Goal: Task Accomplishment & Management: Complete application form

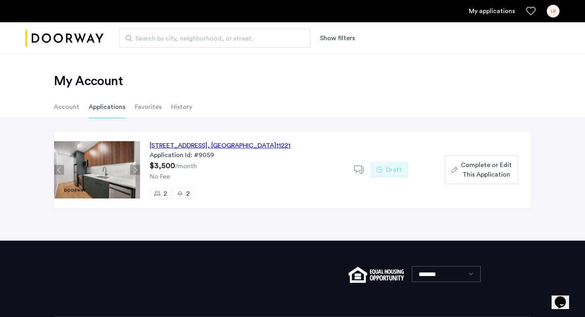
click at [531, 14] on use "Favorites" at bounding box center [530, 11] width 9 height 8
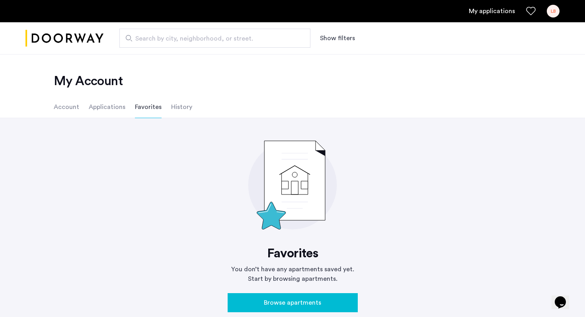
click at [113, 110] on li "Applications" at bounding box center [107, 107] width 37 height 22
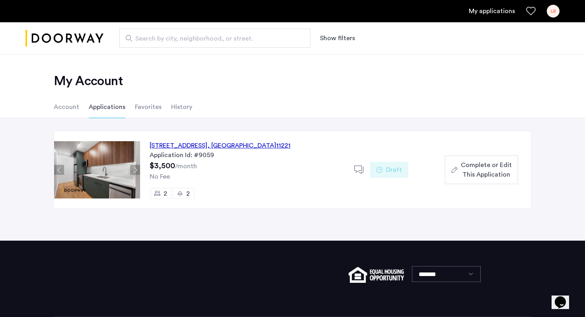
click at [478, 165] on span "Complete or Edit This Application" at bounding box center [486, 169] width 51 height 19
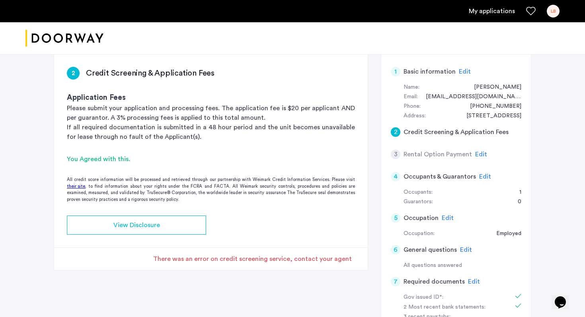
scroll to position [60, 0]
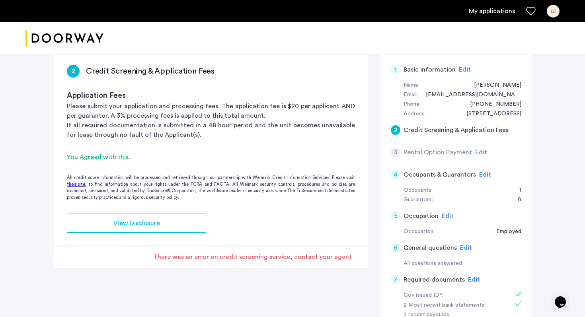
click at [478, 152] on span "Edit" at bounding box center [481, 152] width 12 height 6
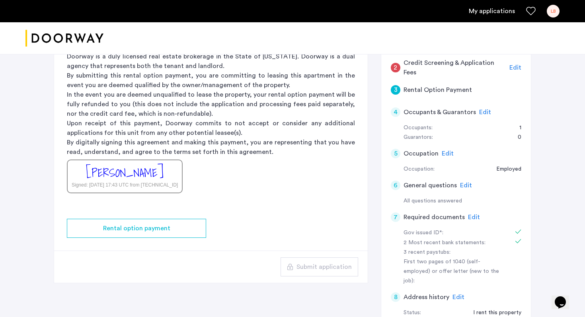
scroll to position [129, 0]
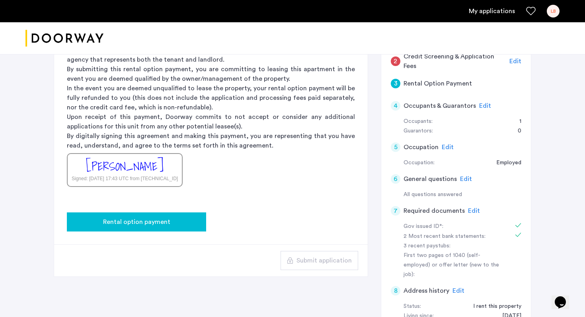
click at [171, 221] on div "Rental option payment" at bounding box center [136, 222] width 126 height 10
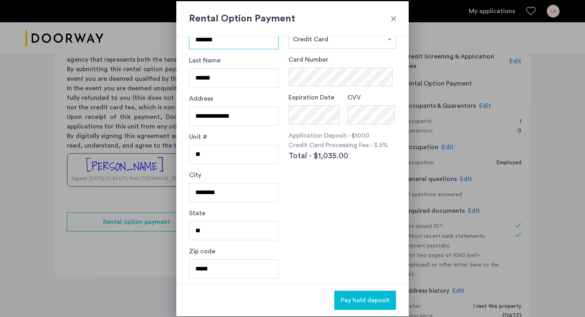
scroll to position [33, 0]
click at [377, 197] on div "Card Number Expiration Date CVV Application Deposit - $1000 Credit Card Process…" at bounding box center [341, 127] width 107 height 146
click at [360, 304] on span "Pay hold deposit" at bounding box center [365, 301] width 49 height 10
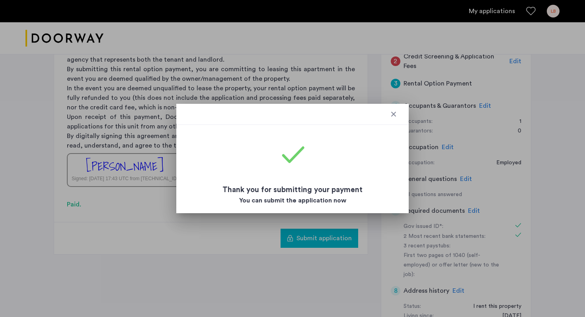
click at [396, 111] on div at bounding box center [393, 114] width 8 height 8
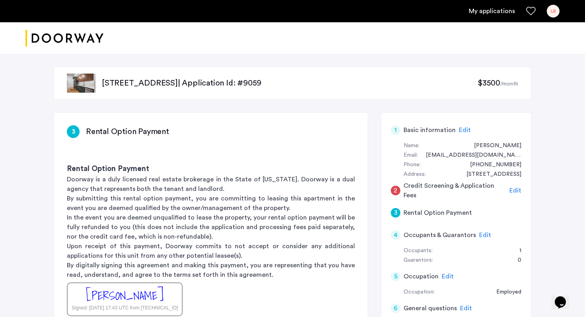
scroll to position [129, 0]
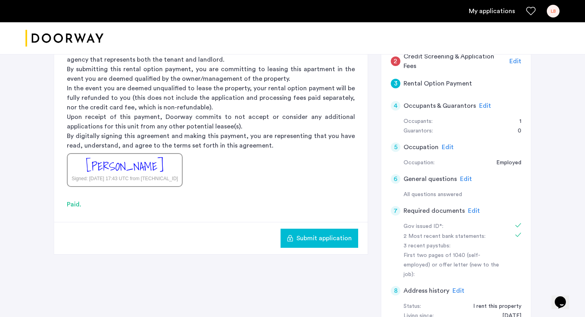
click at [325, 235] on span "Submit application" at bounding box center [323, 239] width 55 height 10
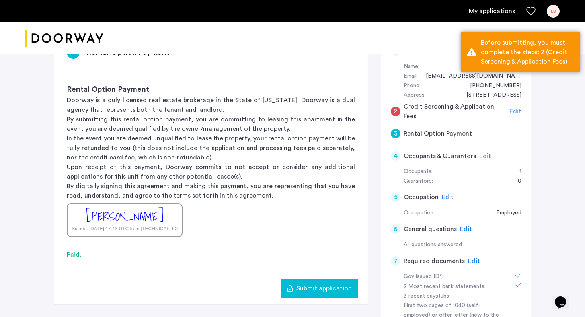
scroll to position [74, 0]
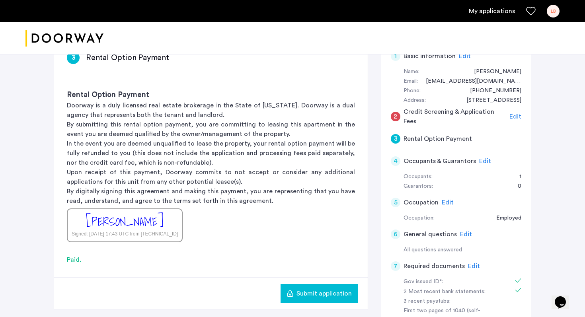
click at [515, 115] on span "Edit" at bounding box center [515, 116] width 12 height 6
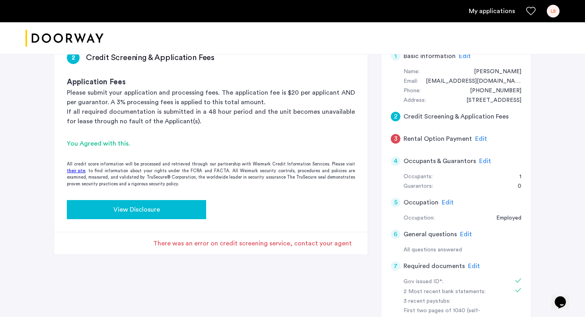
click at [185, 212] on div "View Disclosure" at bounding box center [136, 210] width 126 height 10
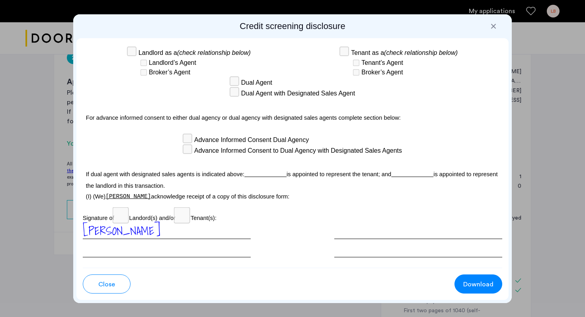
scroll to position [2324, 0]
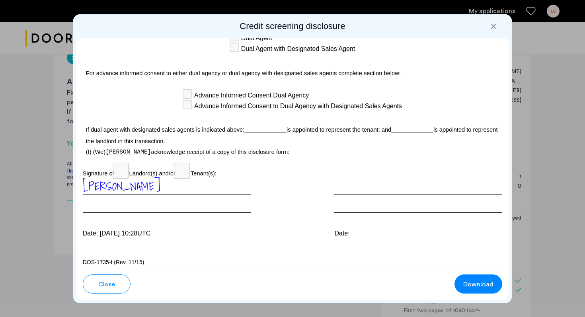
click at [406, 178] on div at bounding box center [418, 195] width 168 height 35
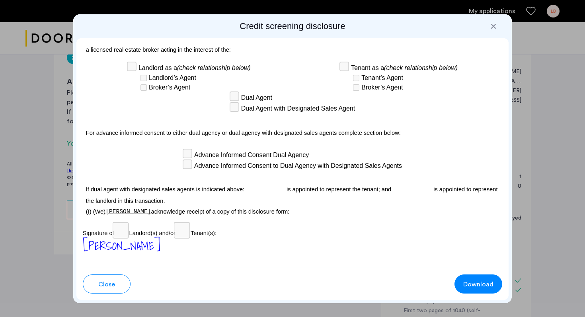
scroll to position [2240, 0]
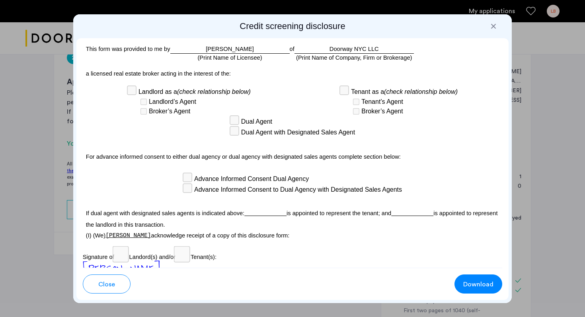
click at [236, 112] on div "Broker’s Agent" at bounding box center [194, 112] width 111 height 10
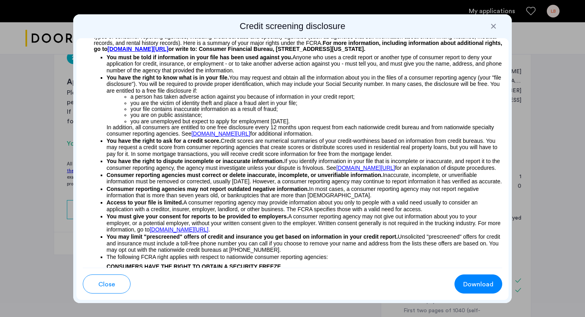
scroll to position [0, 0]
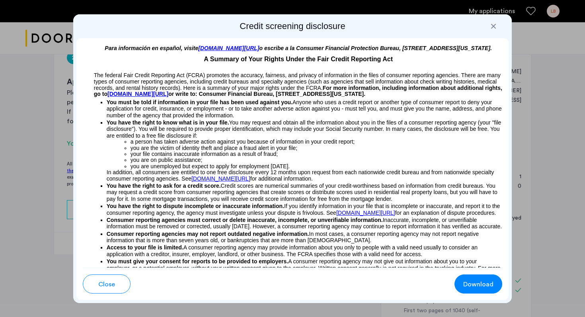
click at [236, 112] on p "You must be told if information in your file has been used against you. Anyone …" at bounding box center [305, 107] width 396 height 21
click at [491, 27] on div at bounding box center [493, 26] width 8 height 8
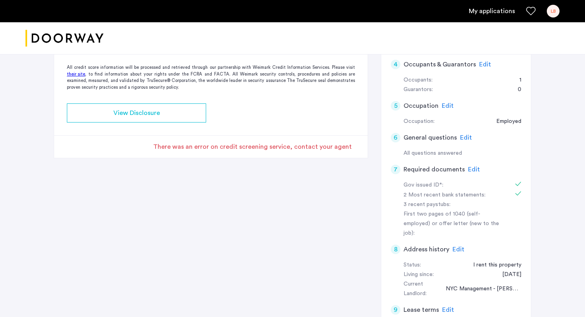
scroll to position [50, 0]
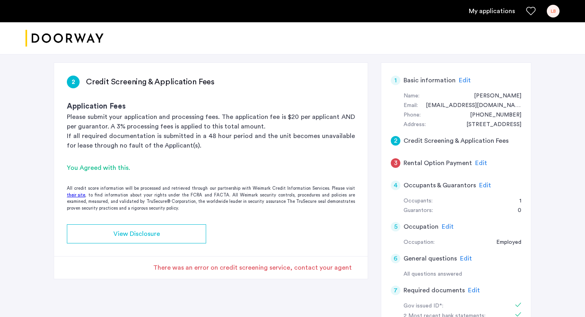
click at [480, 163] on span "Edit" at bounding box center [481, 163] width 12 height 6
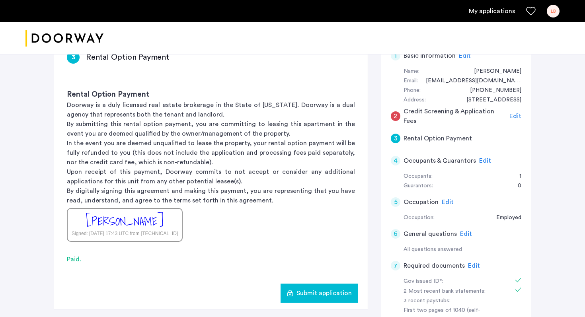
scroll to position [105, 0]
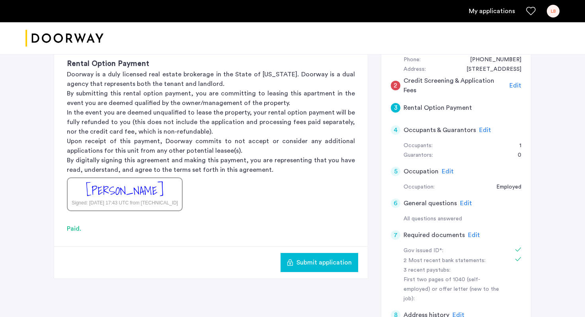
click at [304, 263] on span "Submit application" at bounding box center [323, 263] width 55 height 10
click at [331, 257] on button "Submit application" at bounding box center [319, 262] width 78 height 19
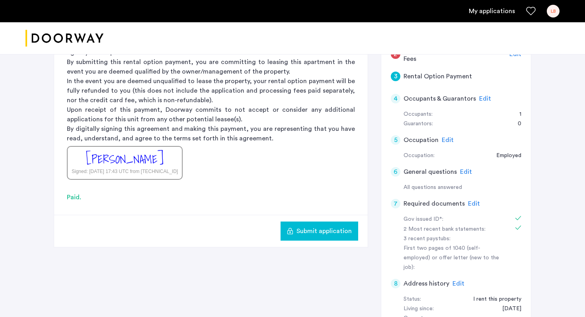
scroll to position [194, 0]
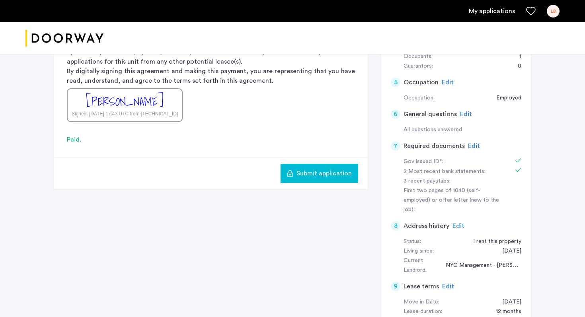
click at [333, 179] on button "Submit application" at bounding box center [319, 173] width 78 height 19
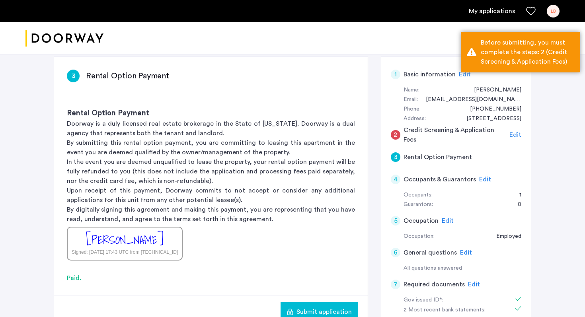
scroll to position [51, 0]
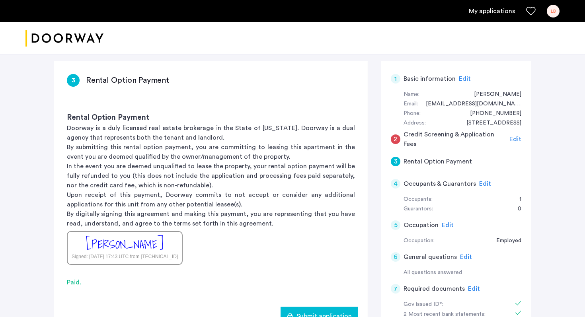
click at [313, 315] on span "Submit application" at bounding box center [323, 316] width 55 height 10
click at [516, 140] on span "Edit" at bounding box center [515, 139] width 12 height 6
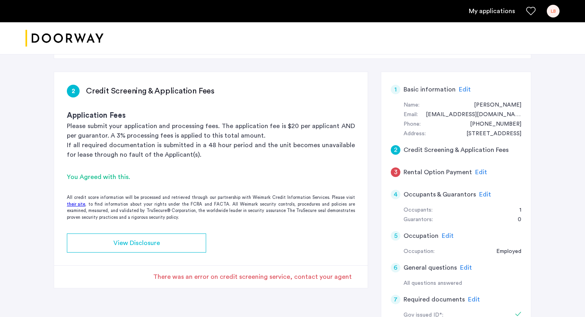
scroll to position [41, 0]
click at [477, 169] on span "Edit" at bounding box center [481, 172] width 12 height 6
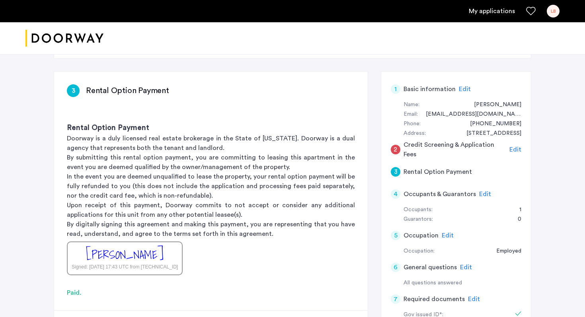
scroll to position [138, 0]
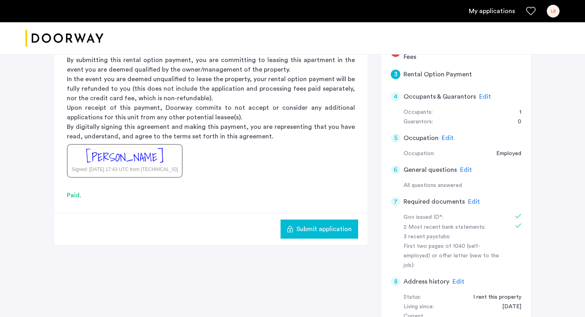
click at [308, 228] on span "Submit application" at bounding box center [323, 229] width 55 height 10
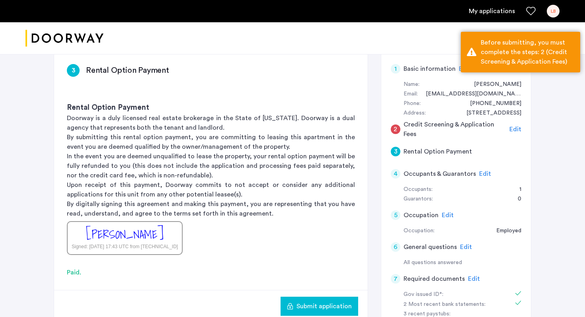
scroll to position [40, 0]
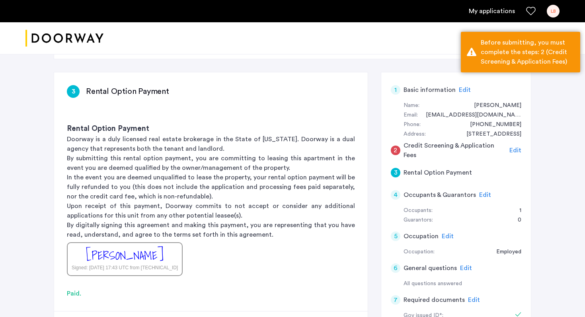
click at [518, 149] on span "Edit" at bounding box center [515, 150] width 12 height 6
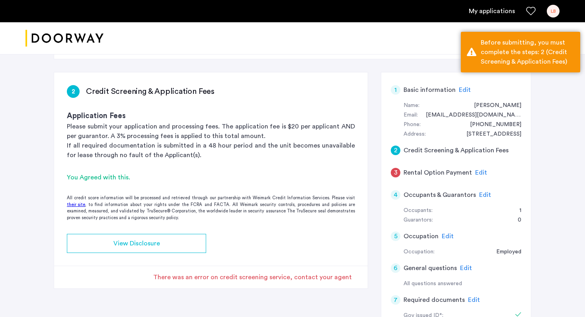
scroll to position [97, 0]
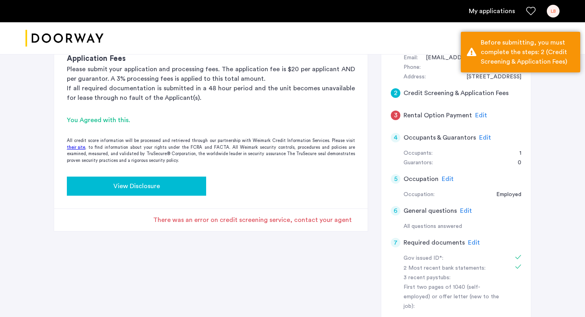
click at [184, 182] on div "View Disclosure" at bounding box center [136, 186] width 126 height 10
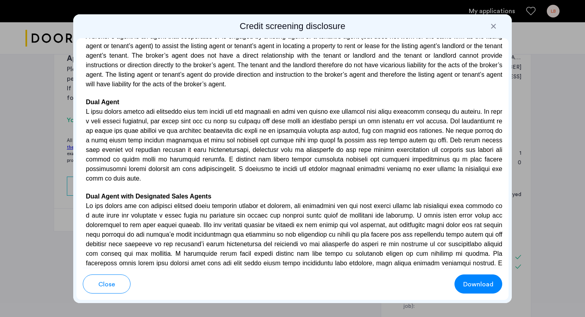
scroll to position [2324, 0]
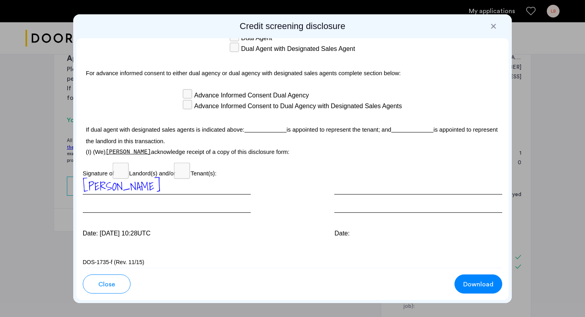
click at [190, 191] on div "[PERSON_NAME]" at bounding box center [167, 195] width 168 height 35
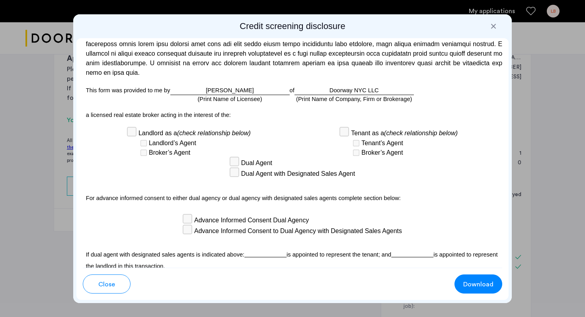
click at [190, 191] on p "For advance informed consent to either dual agency or dual agency with designat…" at bounding box center [293, 196] width 420 height 19
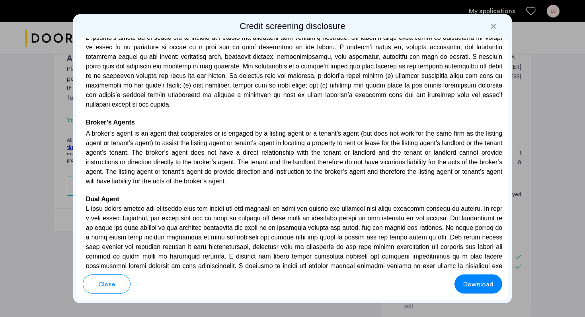
click at [190, 186] on p "A broker’s agent is an agent that cooperates or is engaged by a listing agent o…" at bounding box center [293, 156] width 420 height 59
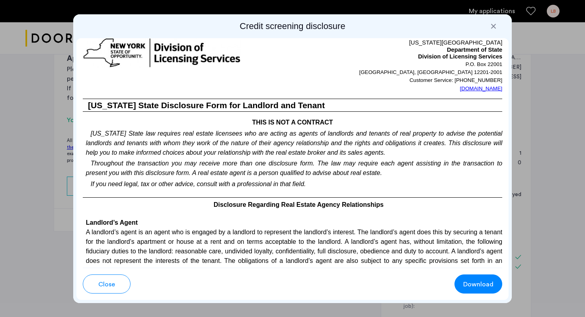
click at [190, 178] on p "Throughout the transaction you may receive more than one disclosure form. The l…" at bounding box center [293, 168] width 420 height 20
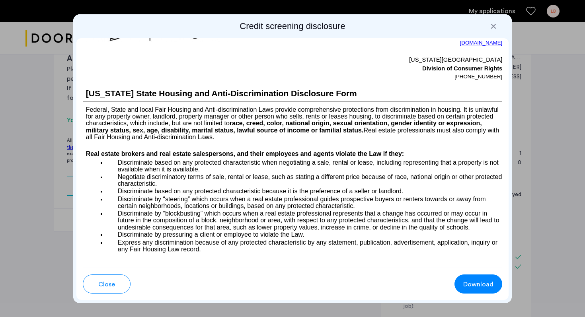
click at [190, 173] on p "Discriminate based on any protected characteristic when negotiating a sale, ren…" at bounding box center [305, 166] width 396 height 14
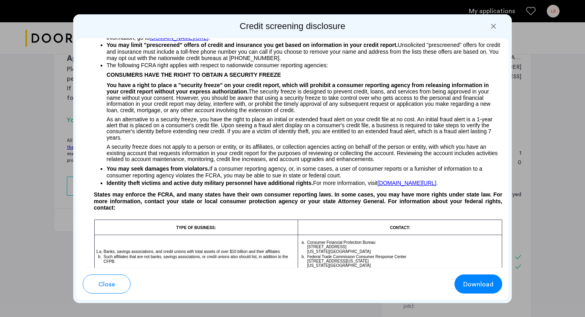
scroll to position [0, 0]
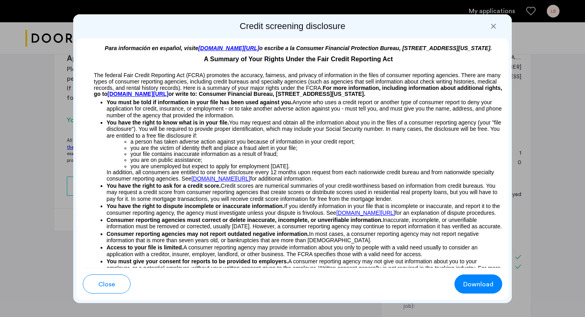
click at [487, 23] on h2 "Credit screening disclosure" at bounding box center [292, 26] width 432 height 11
click at [494, 25] on div at bounding box center [493, 26] width 8 height 8
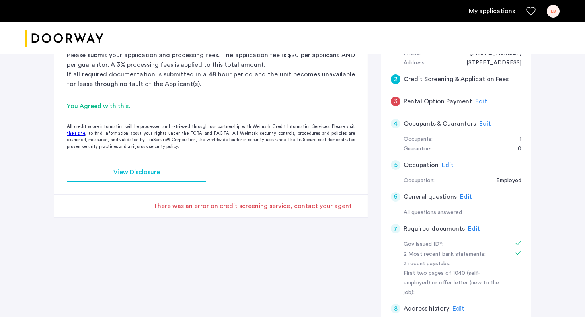
scroll to position [108, 0]
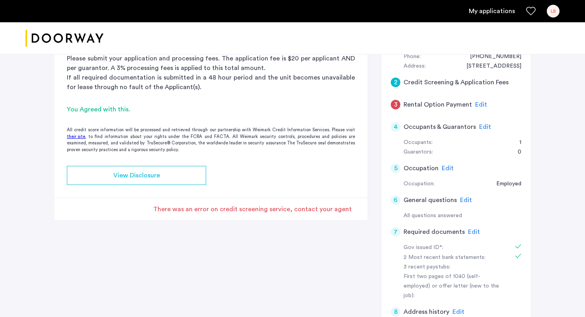
click at [481, 127] on span "Edit" at bounding box center [485, 127] width 12 height 6
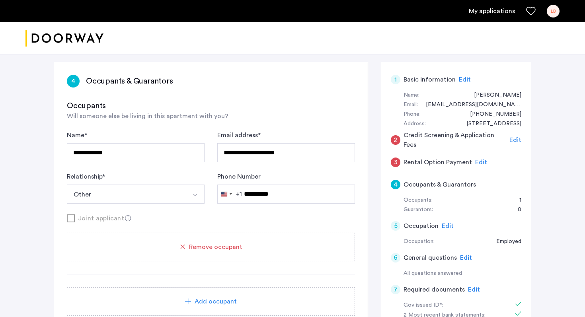
scroll to position [53, 0]
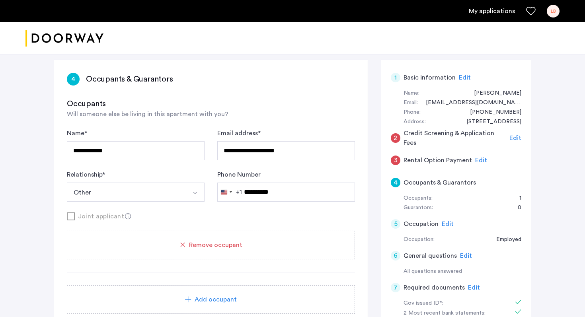
click at [475, 159] on span "Edit" at bounding box center [481, 160] width 12 height 6
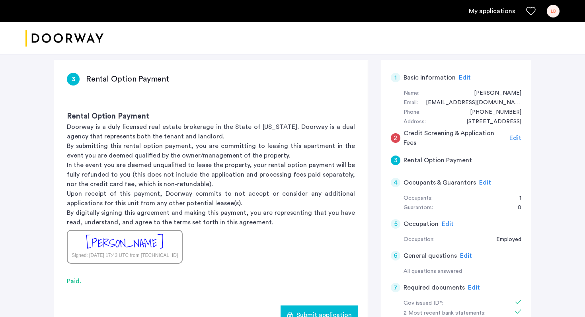
click at [516, 137] on span "Edit" at bounding box center [515, 138] width 12 height 6
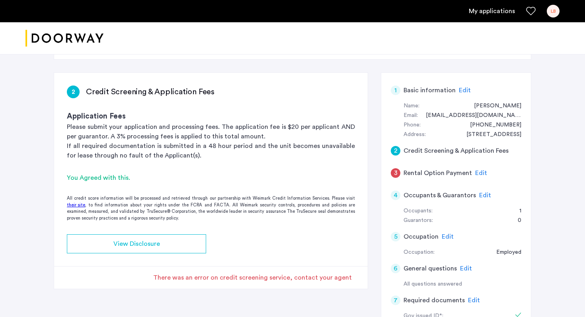
scroll to position [38, 0]
